Goal: Information Seeking & Learning: Learn about a topic

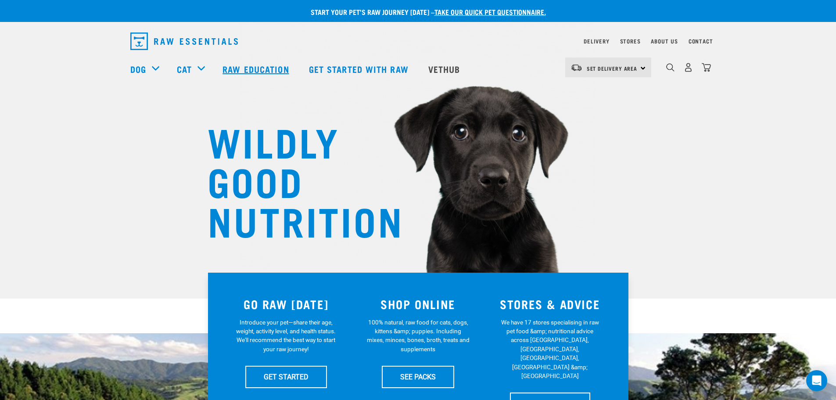
click at [248, 66] on link "Raw Education" at bounding box center [257, 68] width 86 height 35
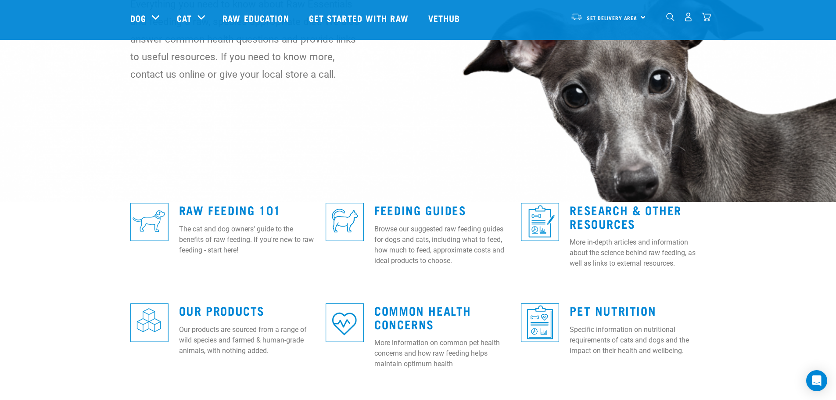
scroll to position [176, 0]
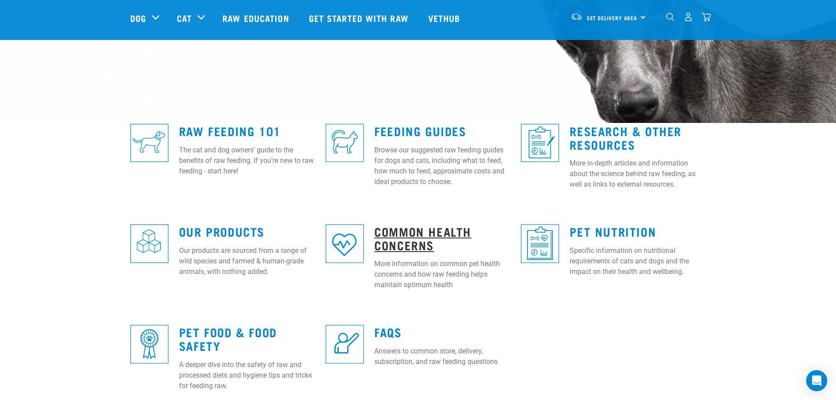
click at [402, 237] on link "Common Health Concerns" at bounding box center [422, 238] width 97 height 20
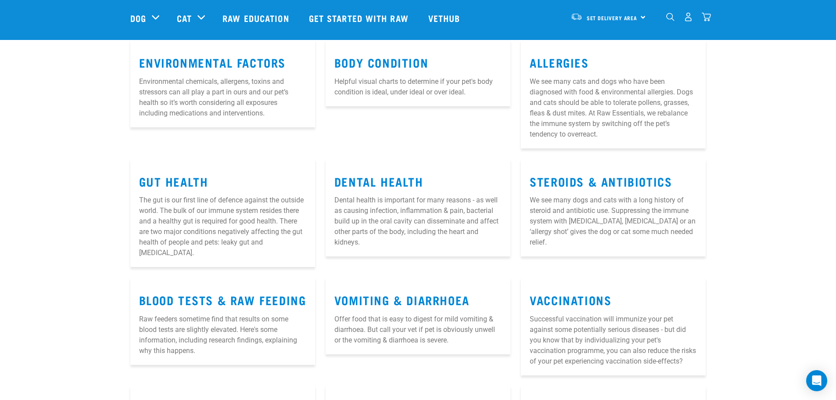
scroll to position [44, 0]
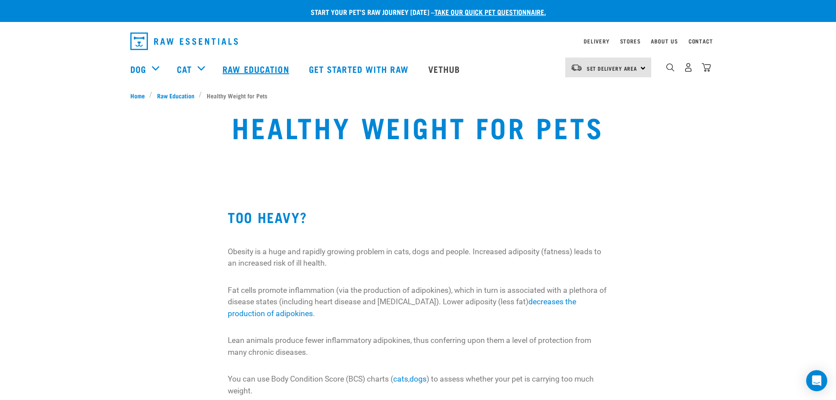
click at [263, 71] on link "Raw Education" at bounding box center [257, 68] width 86 height 35
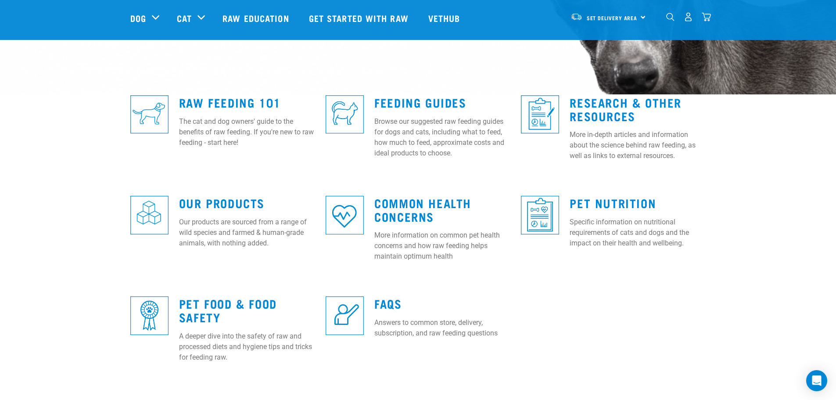
scroll to position [219, 0]
